Goal: Find specific page/section: Locate a particular part of the current website

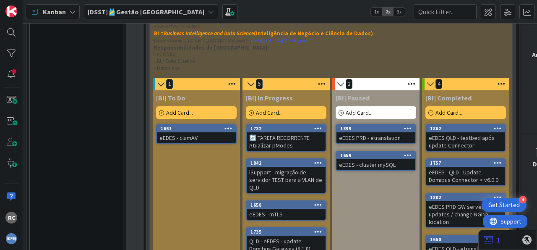
scroll to position [1036, 0]
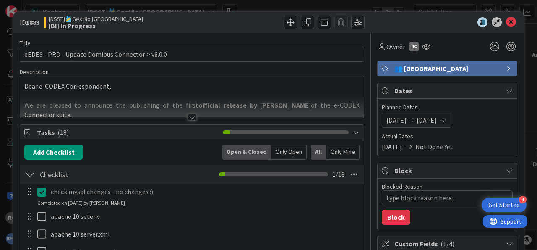
scroll to position [156, 0]
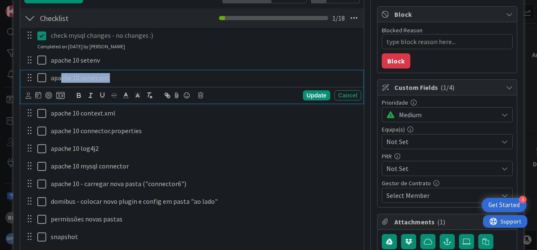
drag, startPoint x: 122, startPoint y: 77, endPoint x: 60, endPoint y: 78, distance: 62.1
click at [60, 78] on p "apache 10 server.xml" at bounding box center [204, 78] width 307 height 10
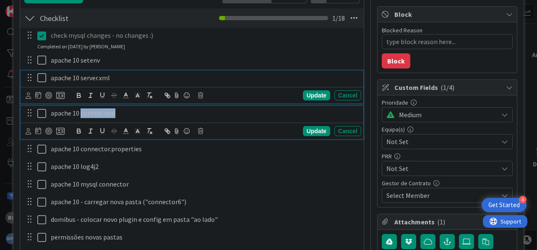
drag, startPoint x: 88, startPoint y: 114, endPoint x: 81, endPoint y: 114, distance: 6.7
click at [81, 114] on p "apache 10 context.xml" at bounding box center [204, 113] width 307 height 10
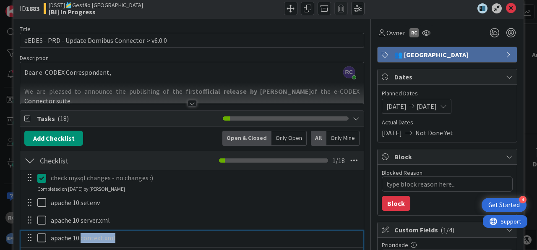
scroll to position [0, 0]
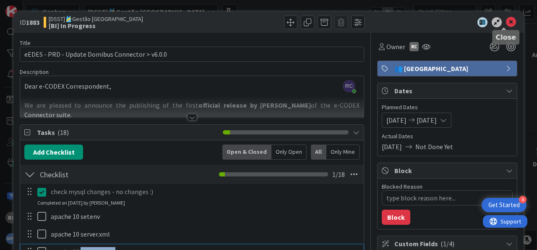
click at [506, 24] on icon at bounding box center [511, 22] width 10 height 10
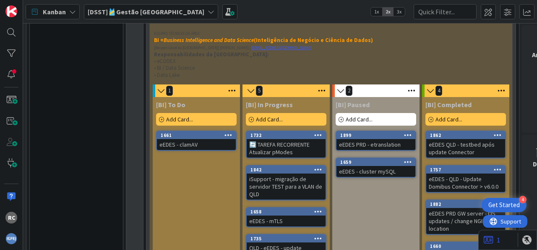
scroll to position [1028, 0]
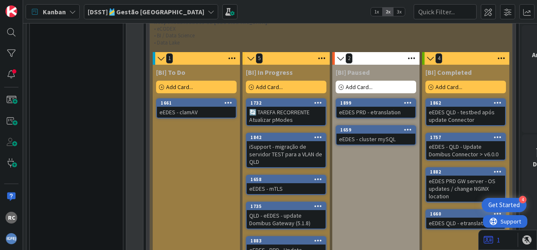
click at [286, 244] on div "eEDES - PRD - Update Domibus Connector > v6.0.0" at bounding box center [286, 253] width 79 height 18
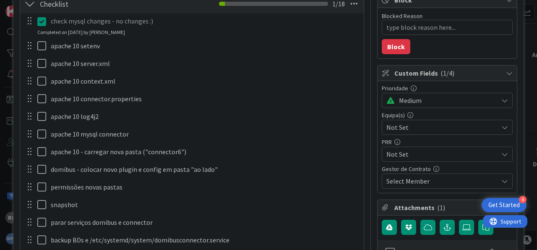
scroll to position [156, 0]
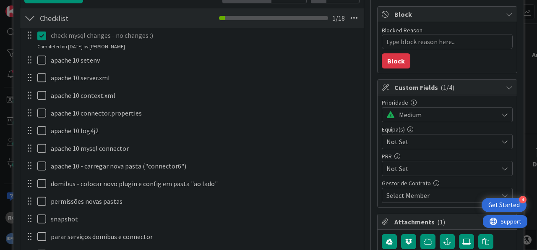
type textarea "x"
